Goal: Browse casually

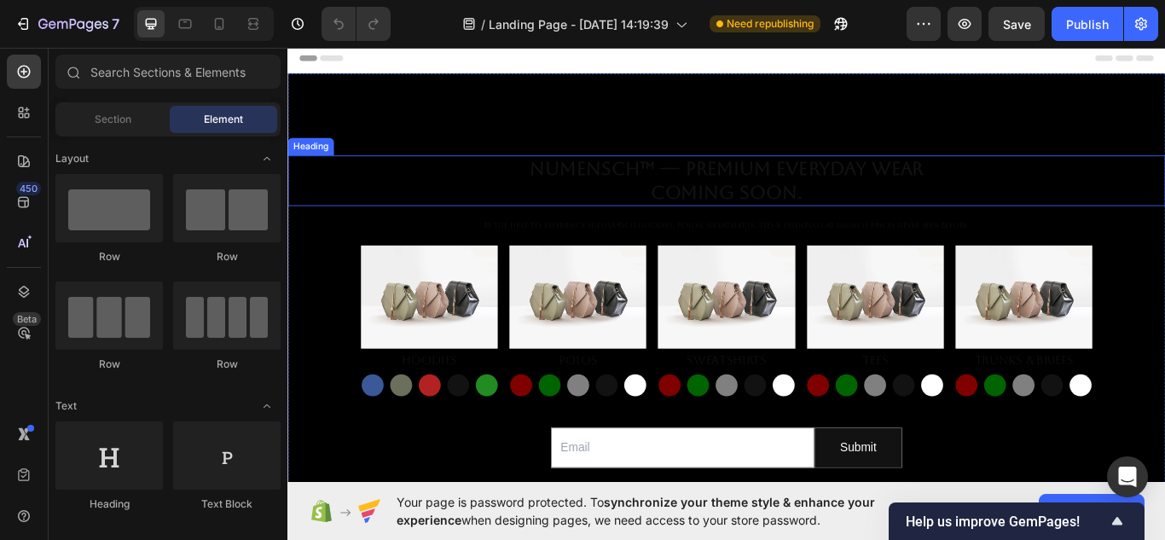
click at [738, 182] on h2 "NuMENSCH™ — Premium Everyday Wear Coming Soon." at bounding box center [798, 203] width 1023 height 59
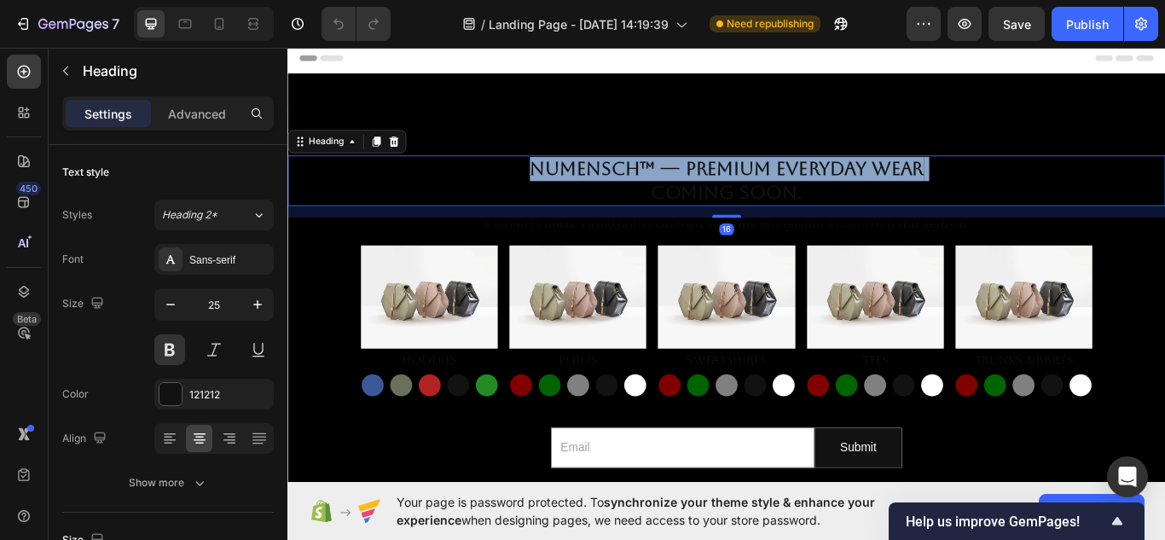
click at [738, 182] on p "NuMENSCH™ — Premium Everyday Wear Coming Soon." at bounding box center [799, 203] width 1020 height 55
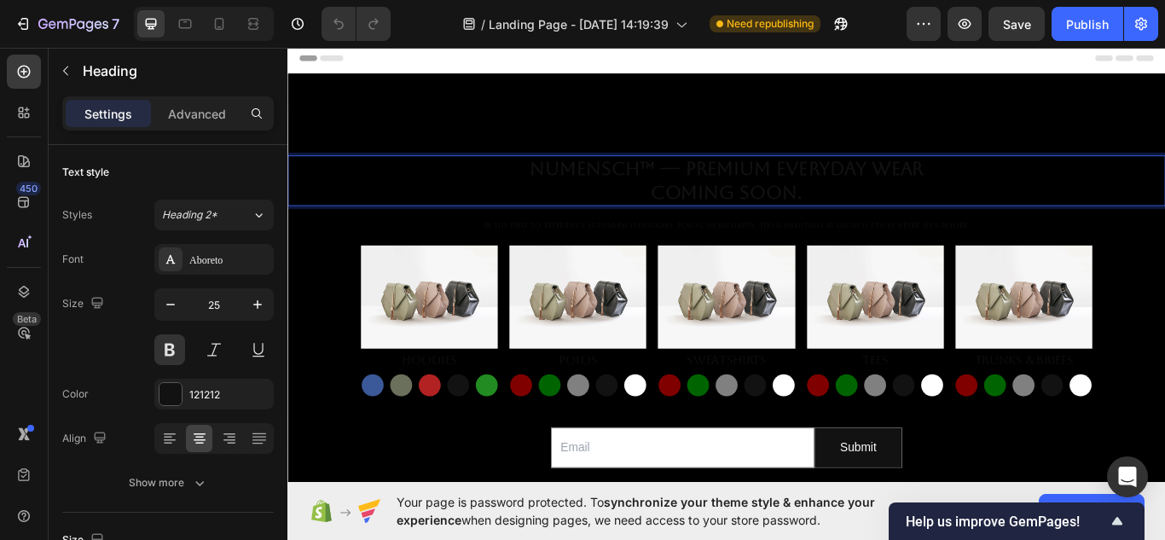
click at [886, 220] on p "NuMENSCH™ — Premium Everyday Wear Coming Soon." at bounding box center [799, 203] width 1020 height 55
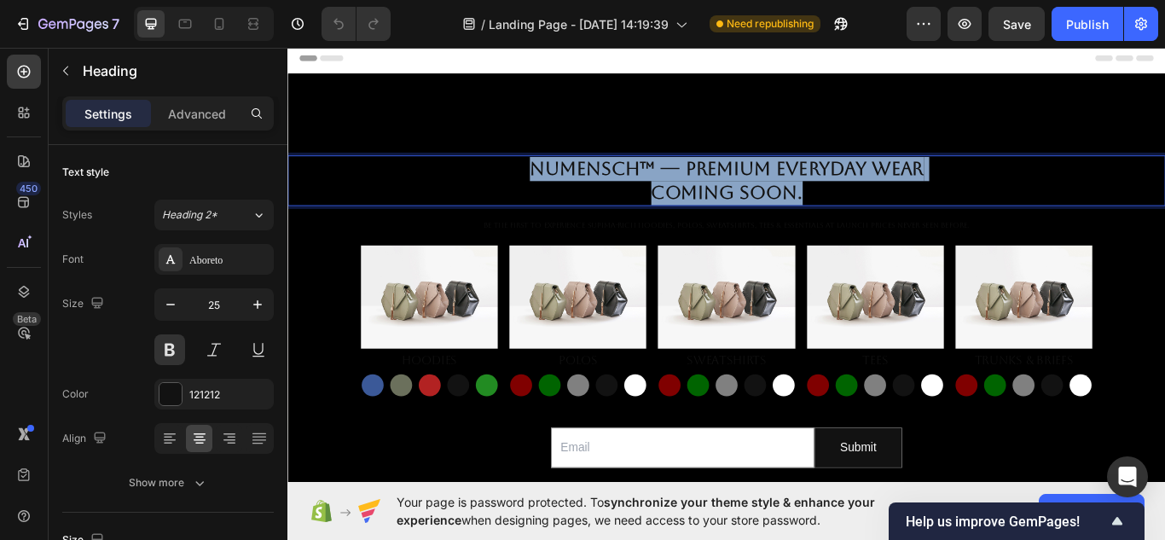
drag, startPoint x: 884, startPoint y: 219, endPoint x: 553, endPoint y: 171, distance: 335.1
click at [553, 174] on h2 "NuMENSCH™ — Premium Everyday Wear Coming Soon." at bounding box center [798, 203] width 1023 height 59
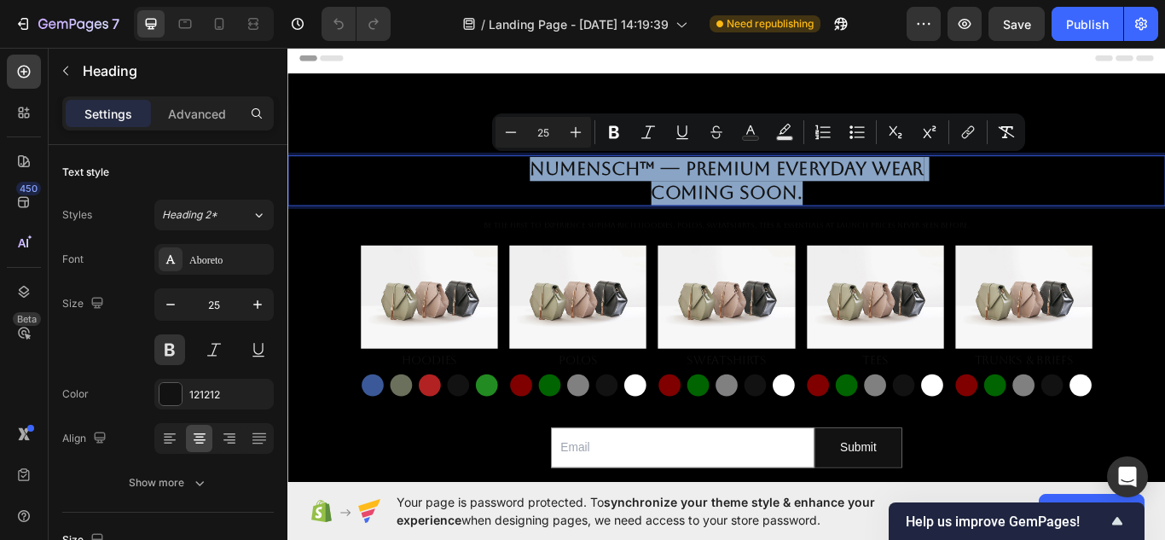
copy p "NuMENSCH™ — Premium Everyday Wear Coming Soon."
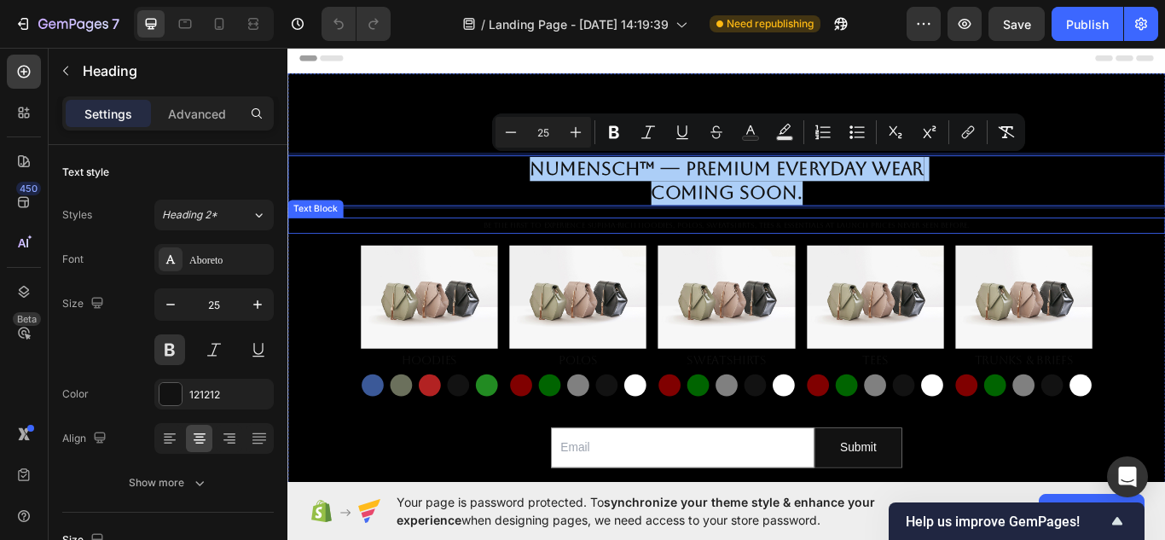
click at [711, 250] on p "Be the first to experience Supima-rich hoodies, polos, sweatshirts, tees & esse…" at bounding box center [799, 255] width 1020 height 15
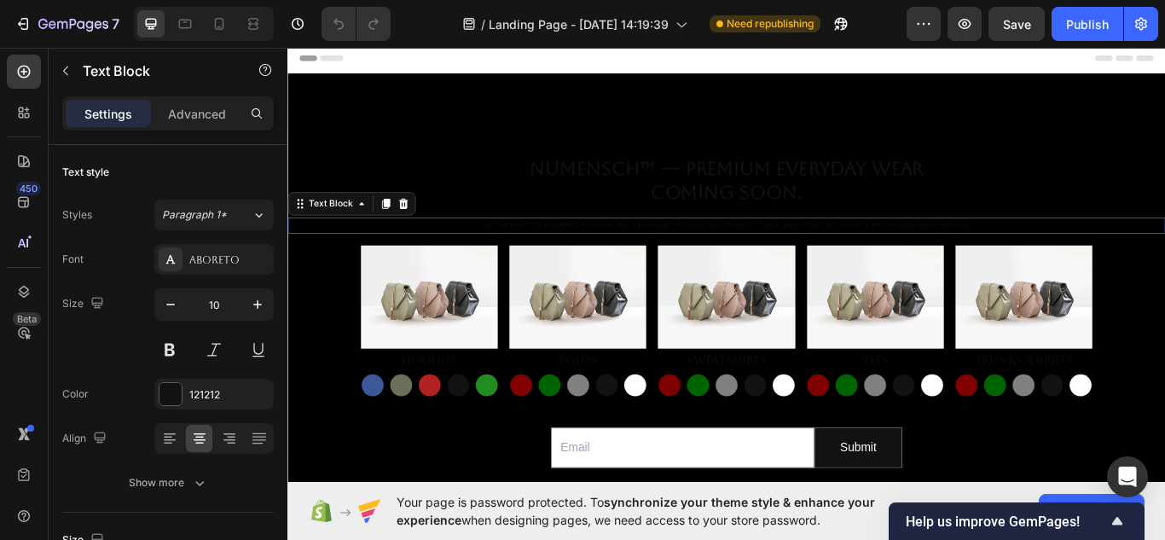
click at [711, 250] on p "Be the first to experience Supima-rich hoodies, polos, sweatshirts, tees & esse…" at bounding box center [799, 255] width 1020 height 15
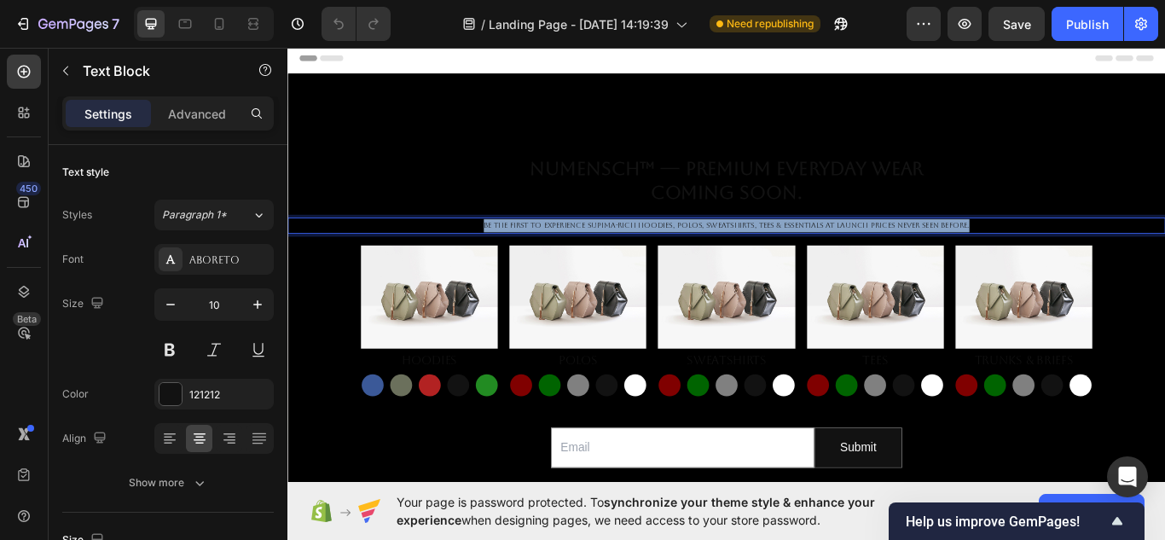
click at [711, 250] on p "Be the first to experience Supima-rich hoodies, polos, sweatshirts, tees & esse…" at bounding box center [799, 255] width 1020 height 15
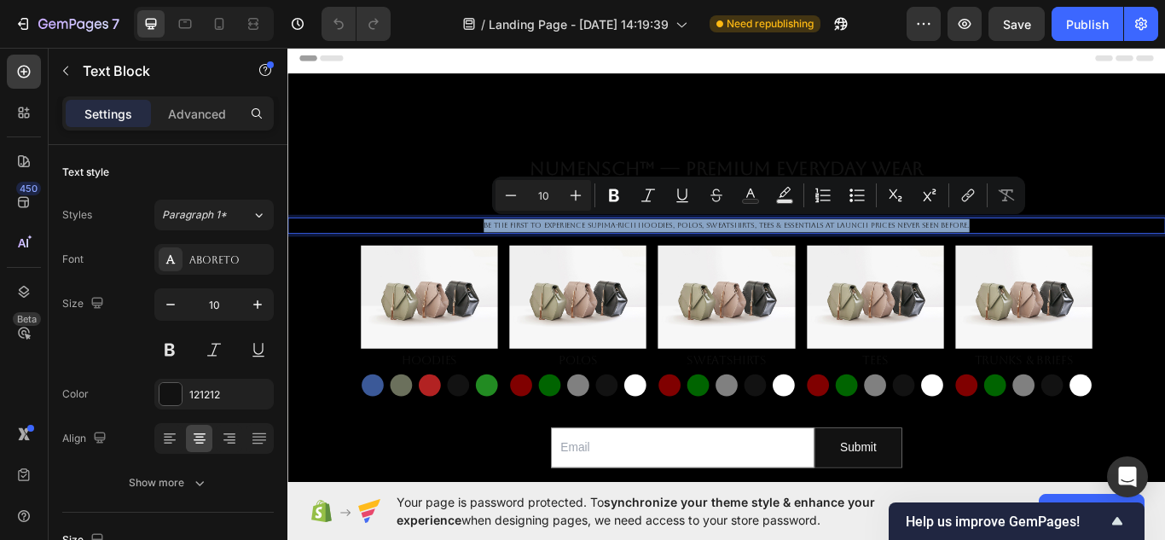
copy p "Be the first to experience Supima-rich hoodies, polos, sweatshirts, tees & esse…"
